Goal: Entertainment & Leisure: Browse casually

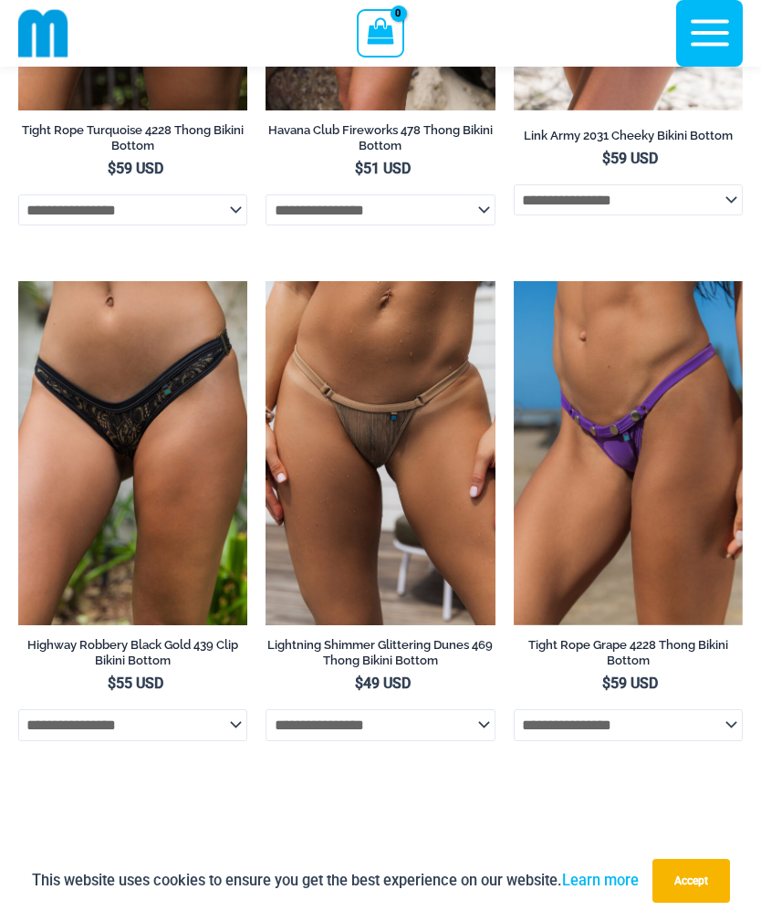
scroll to position [6902, 0]
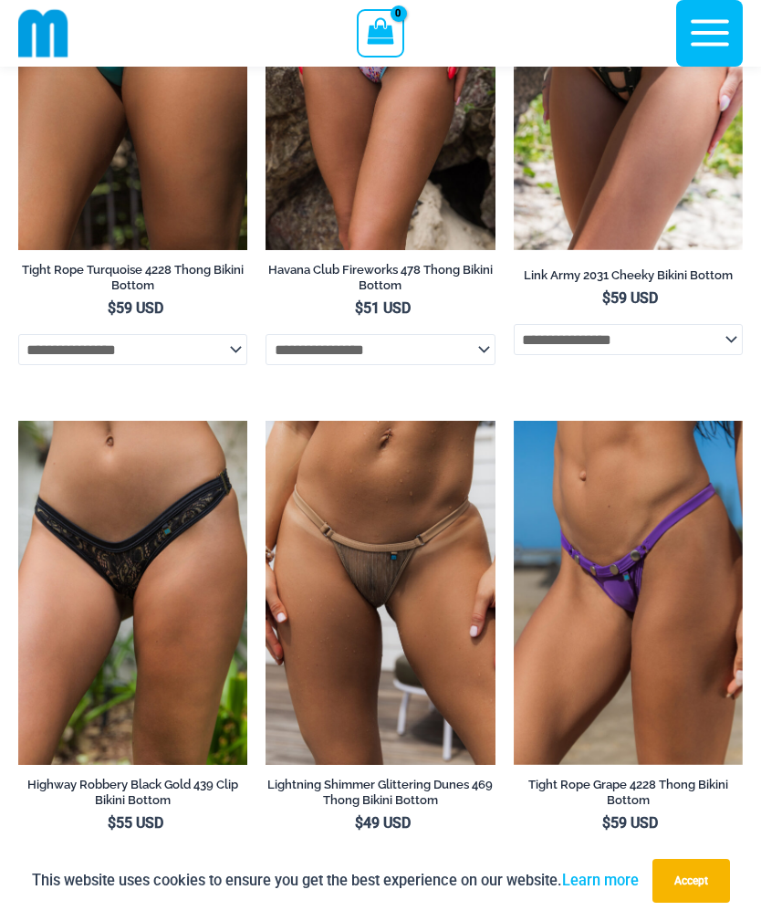
click at [699, 40] on icon "button" at bounding box center [710, 33] width 46 height 46
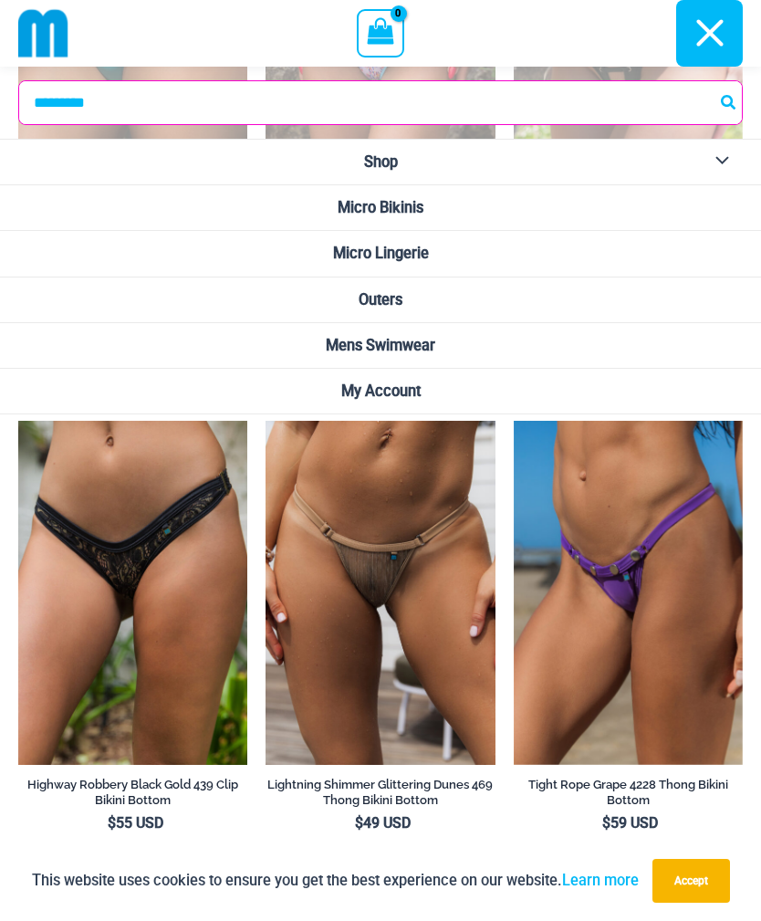
click at [714, 35] on icon "button" at bounding box center [710, 33] width 46 height 46
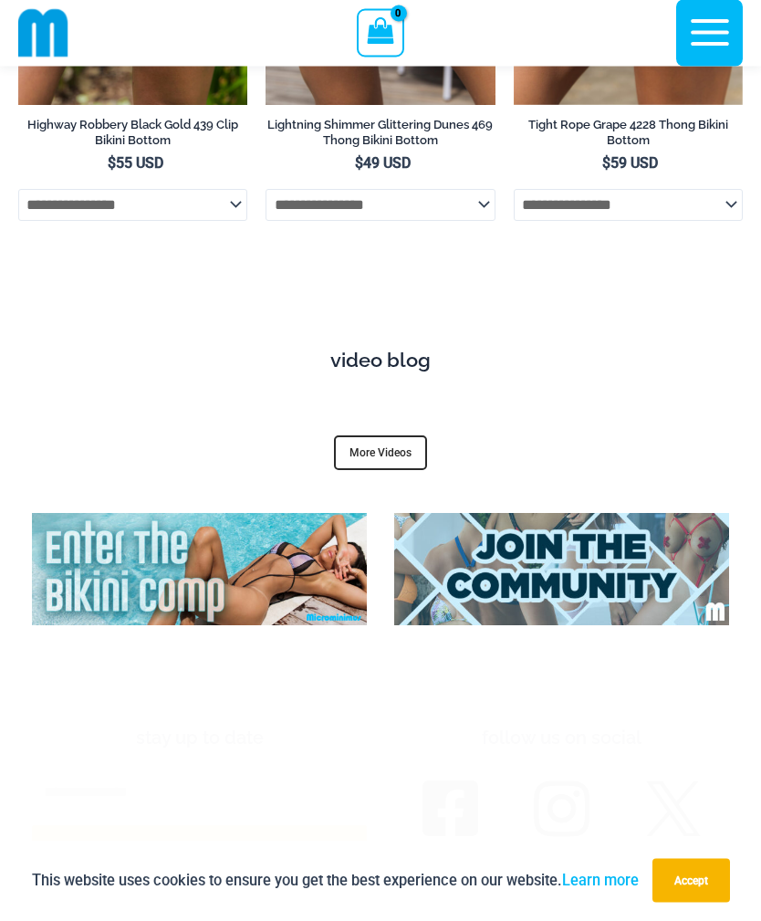
scroll to position [7551, 0]
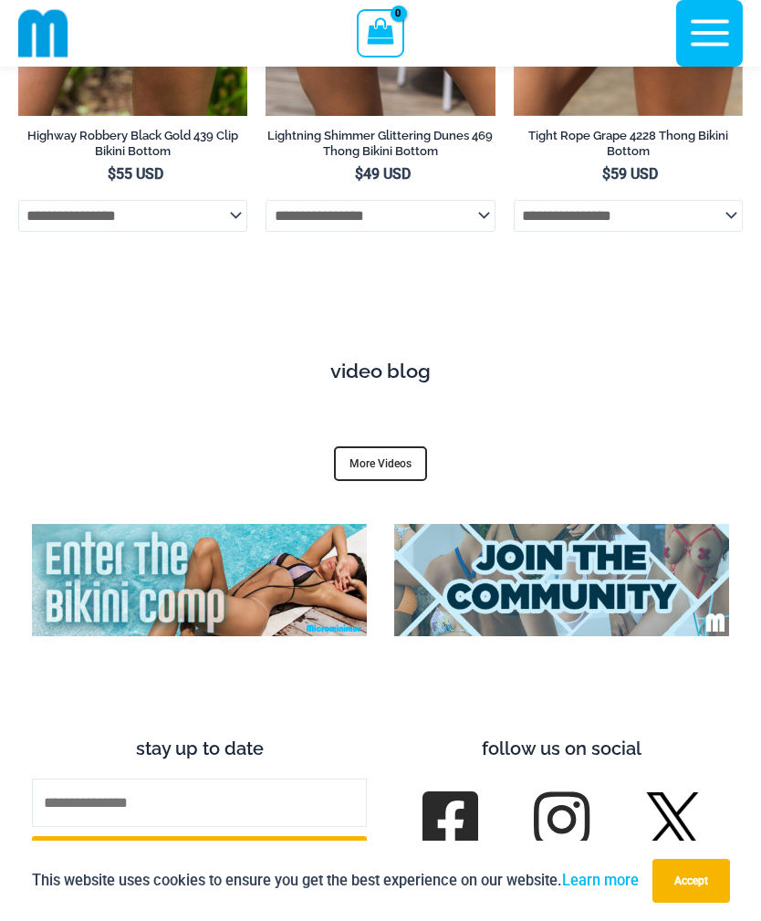
click at [404, 446] on link "More Videos" at bounding box center [380, 463] width 93 height 35
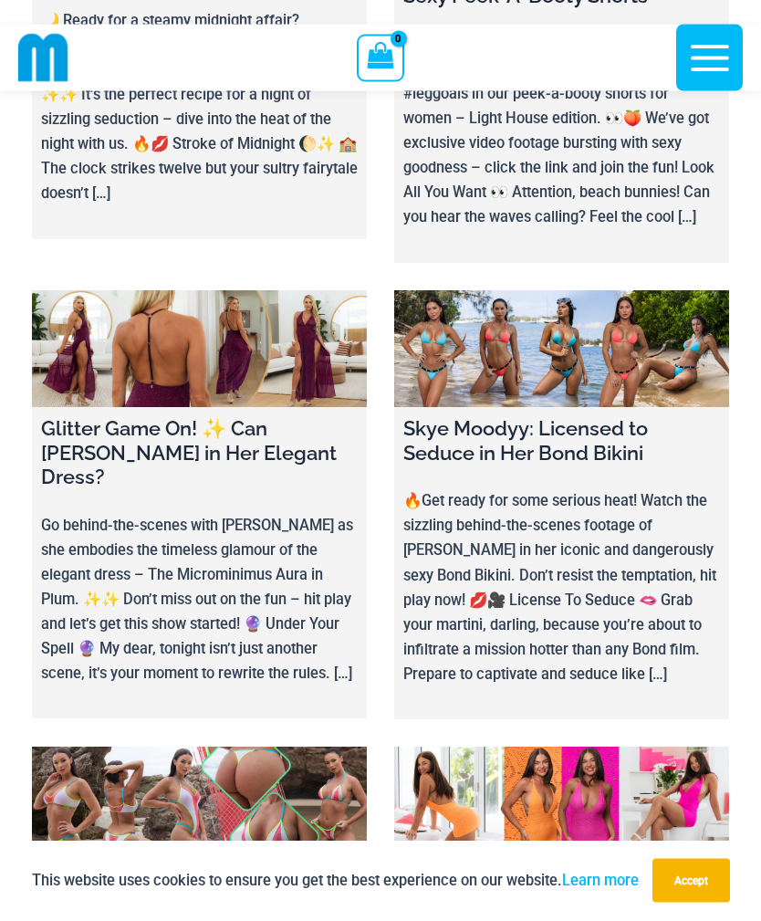
scroll to position [5605, 0]
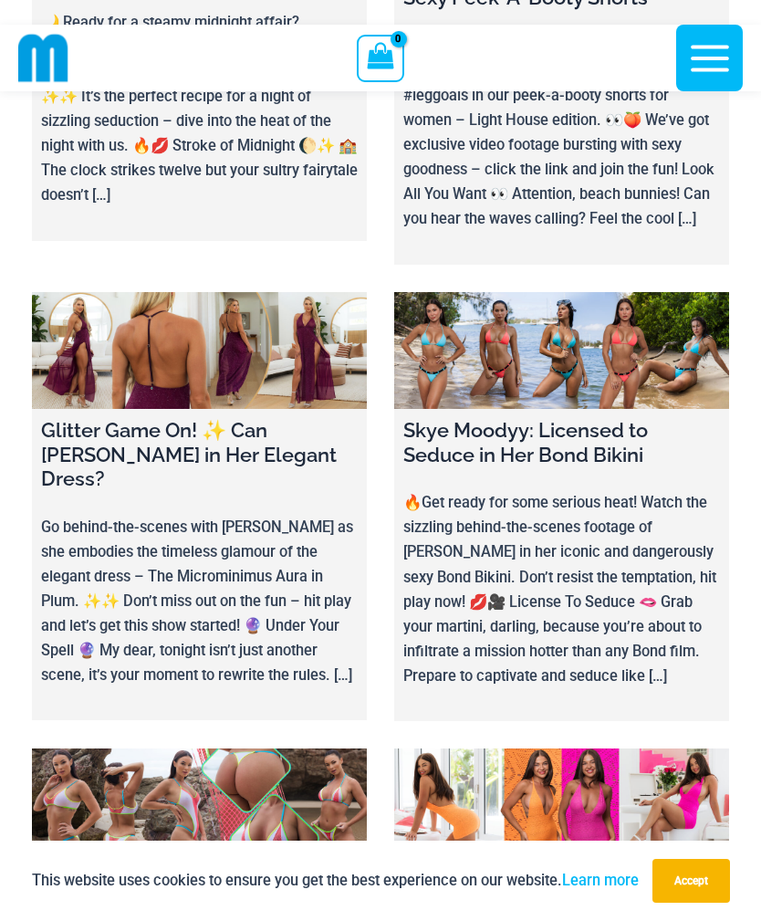
click at [312, 749] on link at bounding box center [199, 808] width 335 height 118
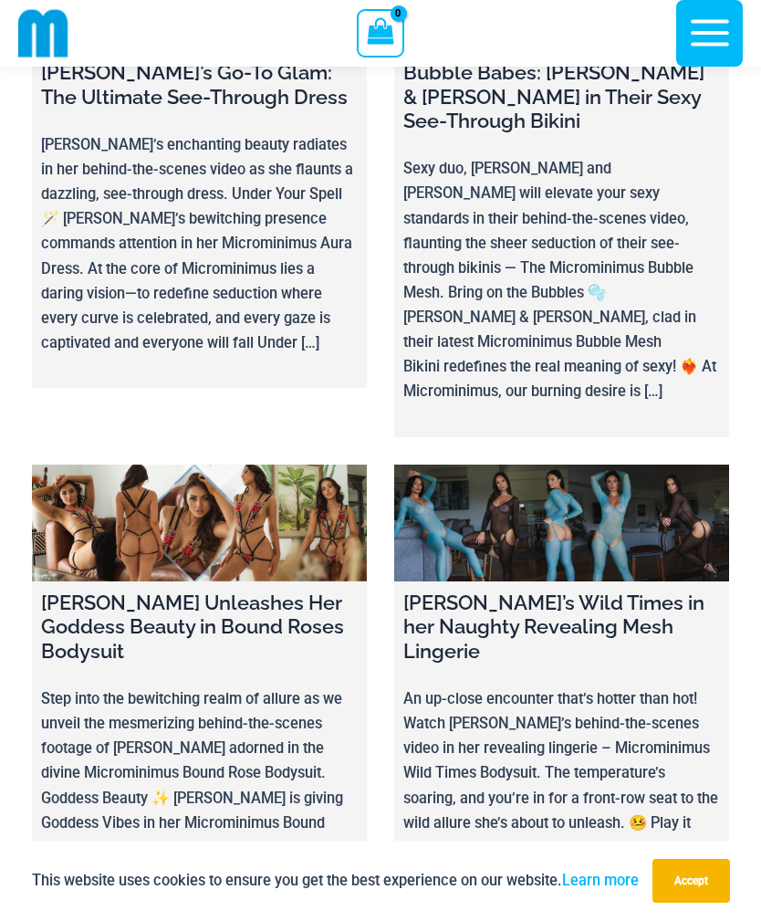
scroll to position [9512, 0]
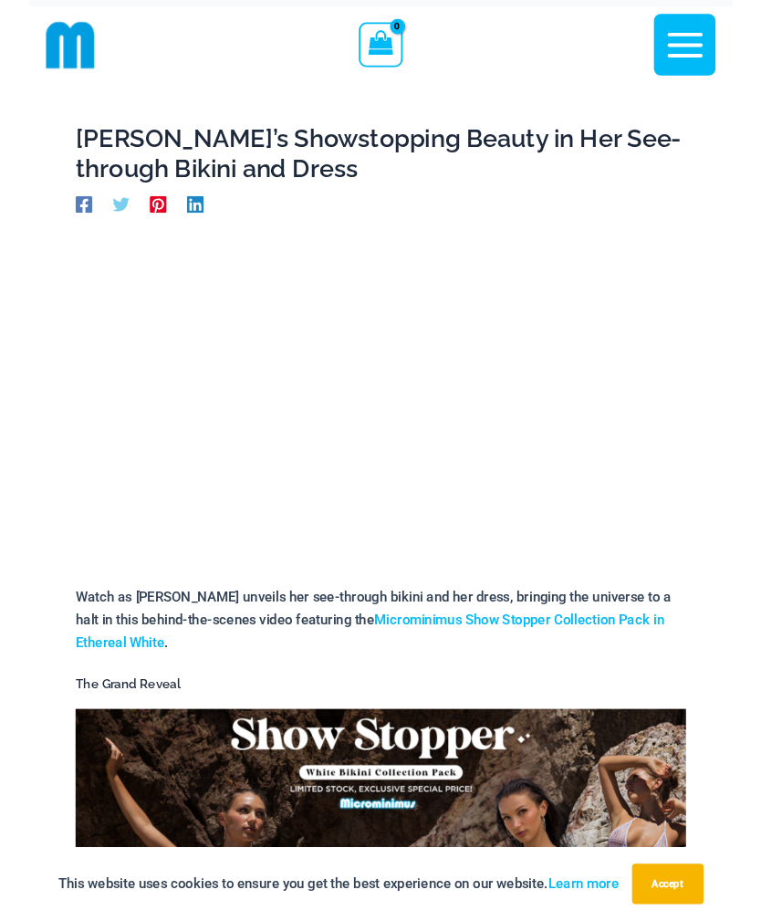
scroll to position [67, 0]
